Goal: Navigation & Orientation: Understand site structure

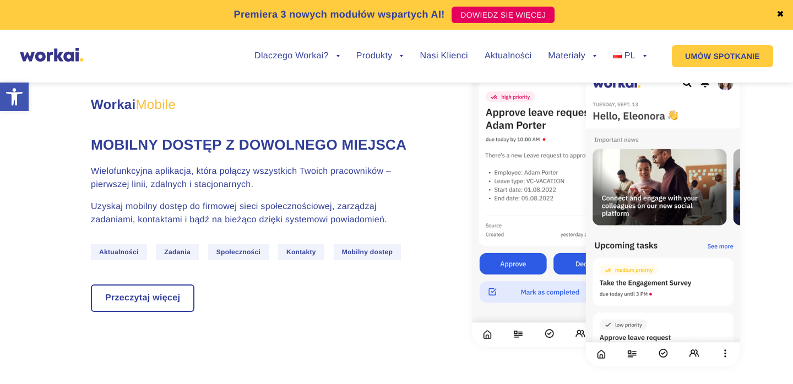
click at [56, 56] on img at bounding box center [51, 55] width 63 height 14
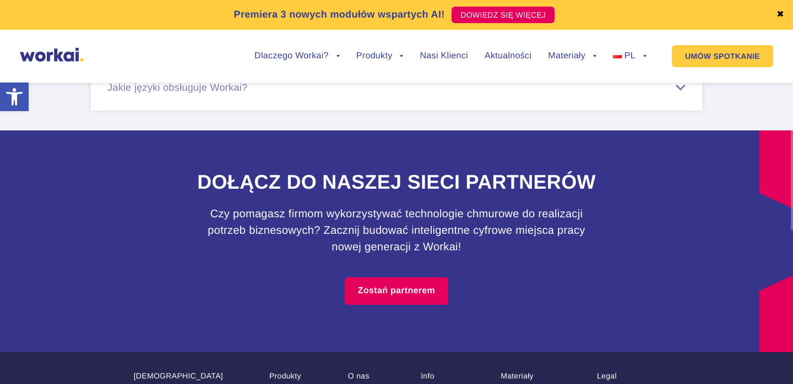
scroll to position [6900, 0]
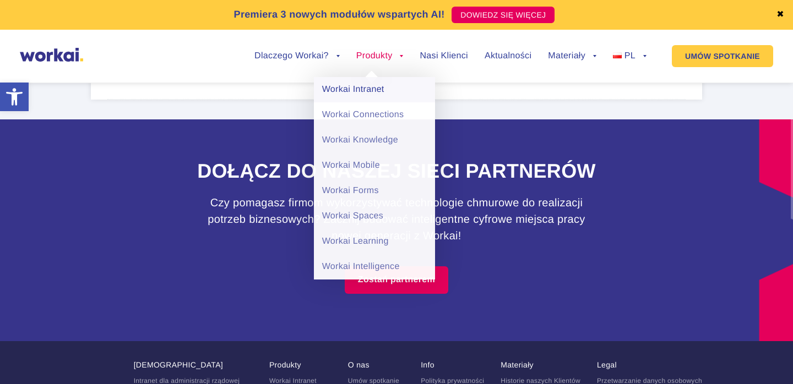
click at [382, 85] on link "Workai Intranet" at bounding box center [374, 89] width 121 height 25
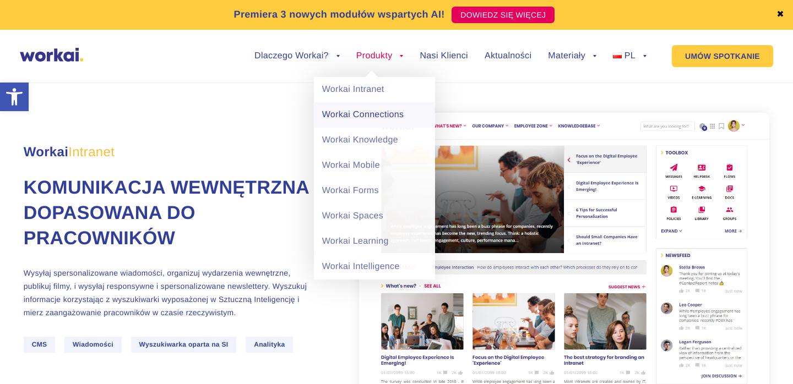
click at [371, 116] on link "Workai Connections" at bounding box center [374, 114] width 121 height 25
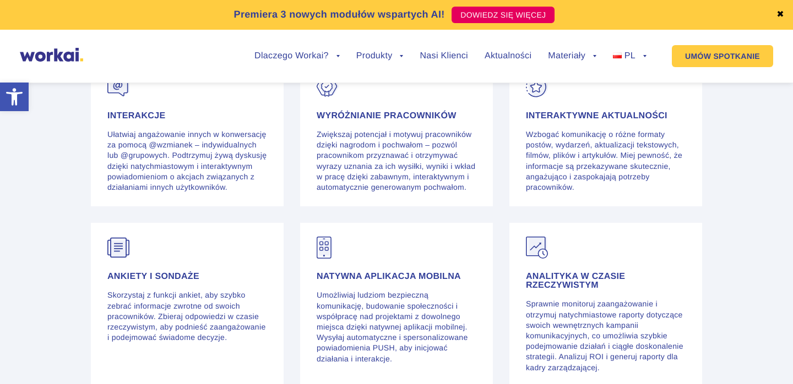
scroll to position [2437, 0]
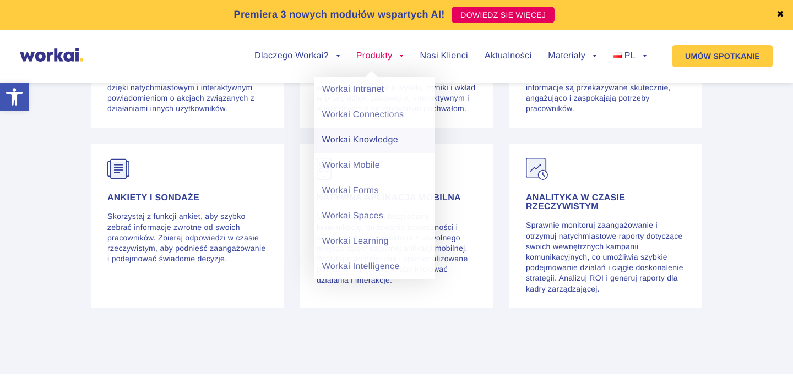
click at [370, 140] on link "Workai Knowledge" at bounding box center [374, 140] width 121 height 25
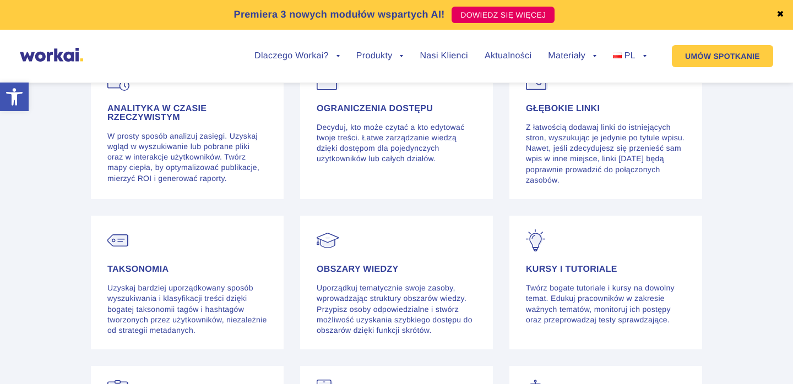
scroll to position [2678, 0]
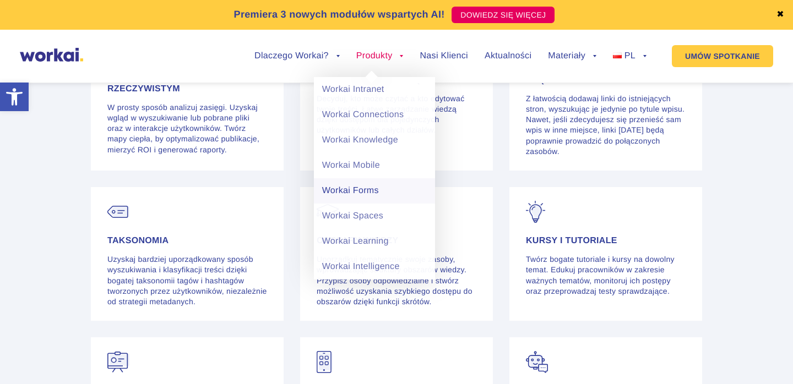
click at [367, 191] on link "Workai Forms" at bounding box center [374, 190] width 121 height 25
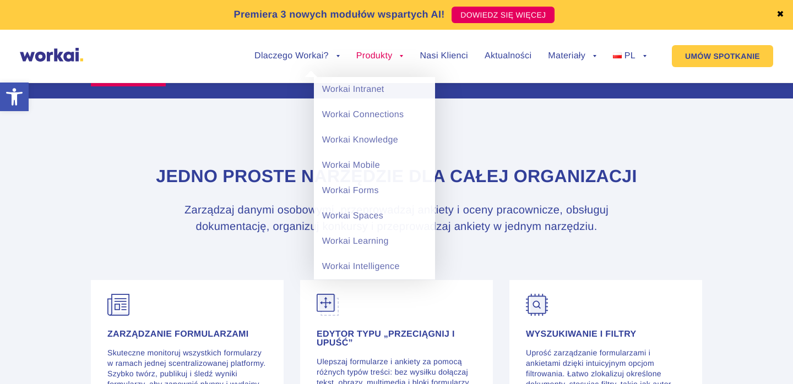
scroll to position [2101, 0]
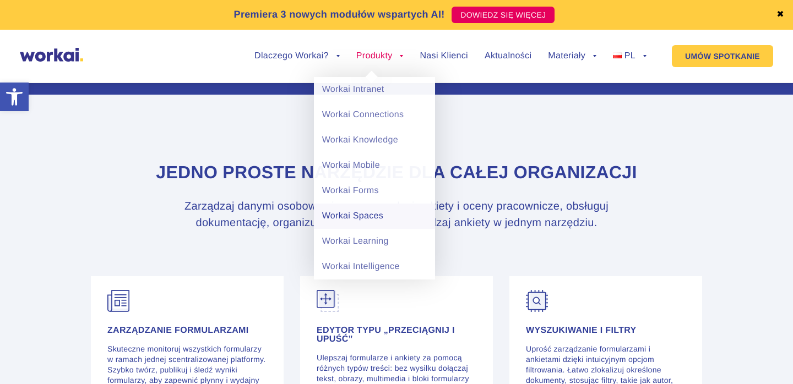
click at [378, 219] on link "Workai Spaces" at bounding box center [374, 216] width 121 height 25
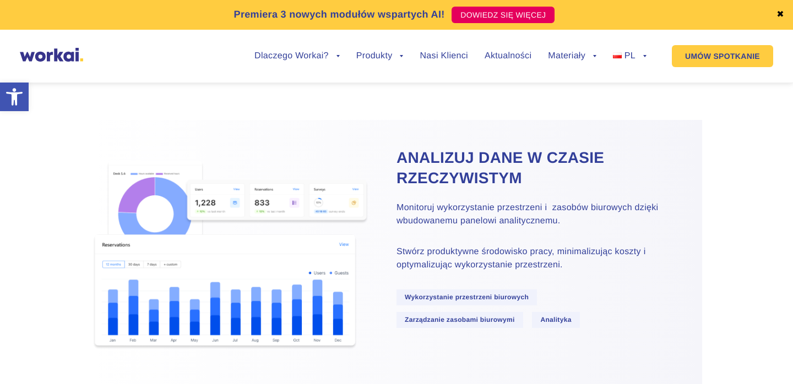
scroll to position [3378, 0]
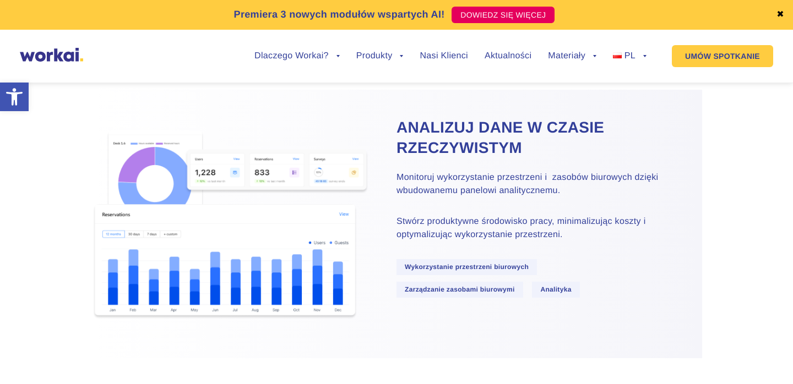
click at [415, 143] on h2 "Analizuj dane w czasie rzeczywistym" at bounding box center [536, 138] width 278 height 42
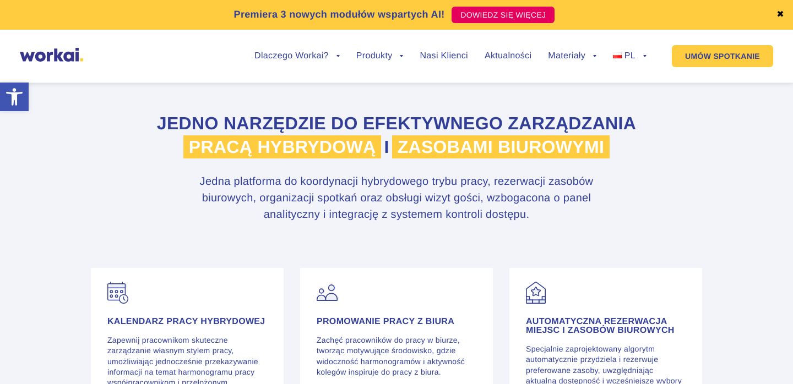
scroll to position [3644, 0]
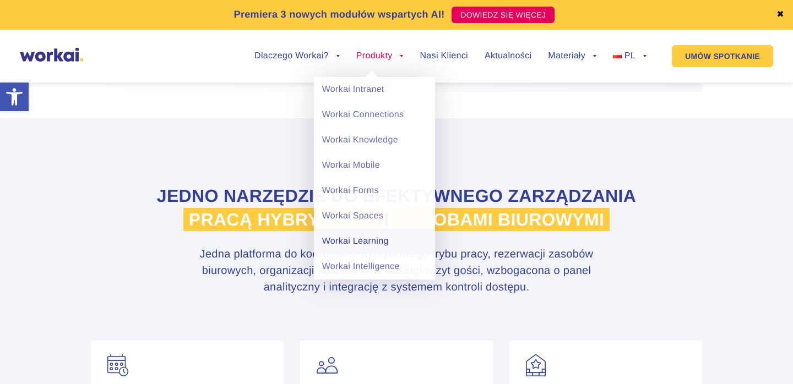
click at [351, 235] on link "Workai Learning" at bounding box center [374, 241] width 121 height 25
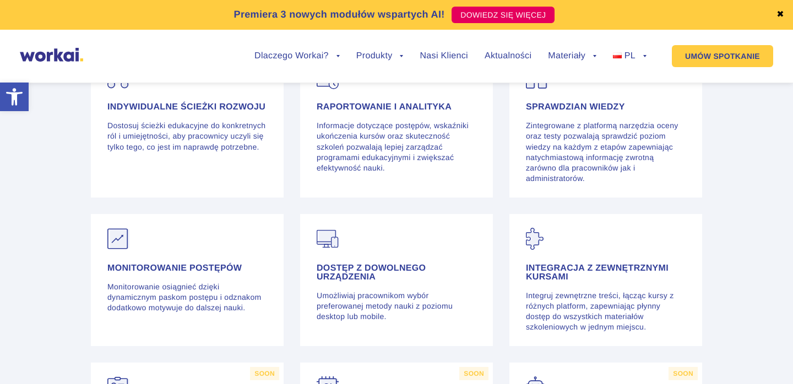
scroll to position [3275, 0]
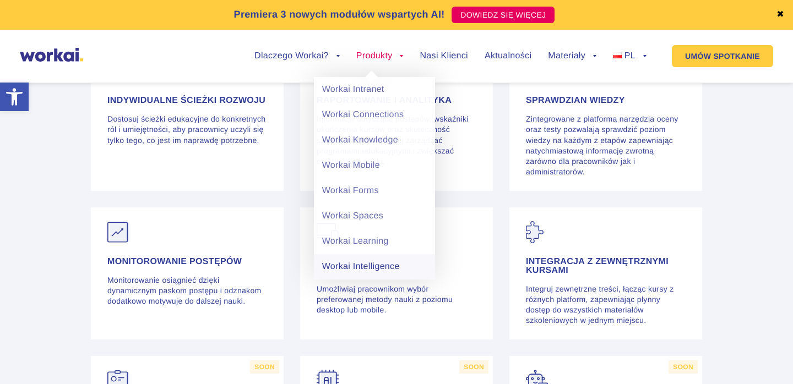
click at [357, 262] on link "Workai Intelligence" at bounding box center [374, 266] width 121 height 25
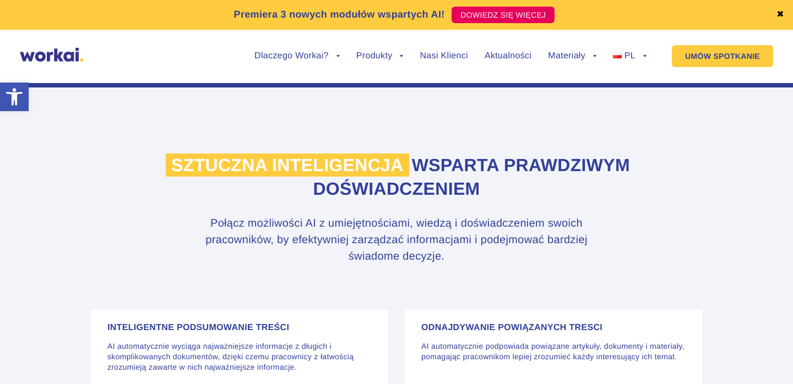
scroll to position [2413, 0]
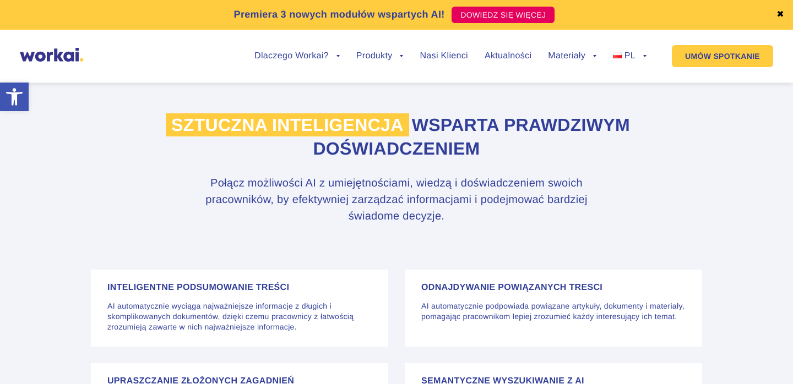
click at [35, 57] on img at bounding box center [51, 55] width 63 height 14
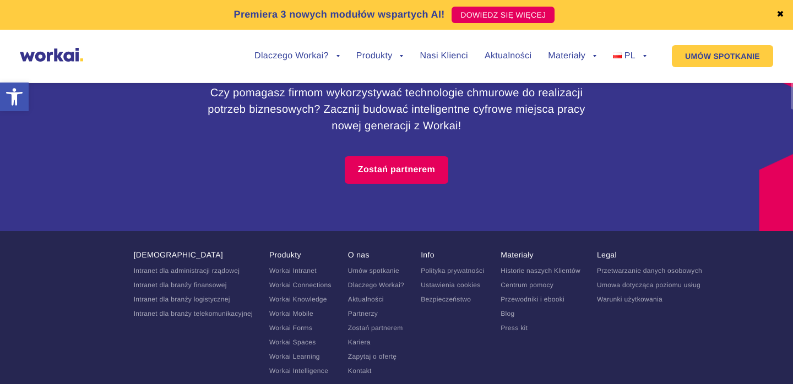
scroll to position [7064, 0]
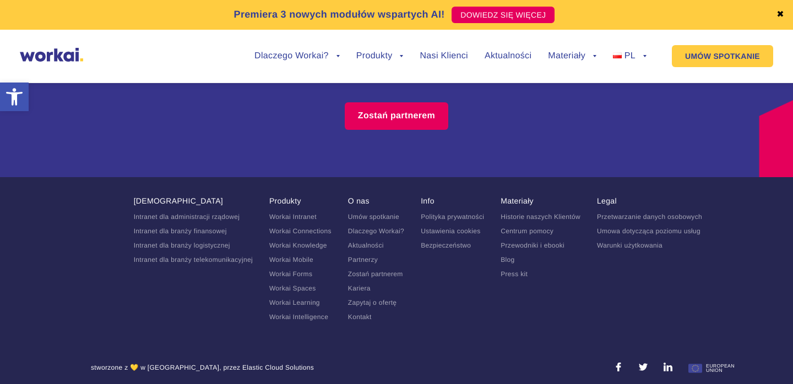
click at [189, 186] on footer "[DEMOGRAPHIC_DATA] Intranet dla administracji rządowej Intranet dla branży fina…" at bounding box center [396, 284] width 793 height 214
